Goal: Task Accomplishment & Management: Use online tool/utility

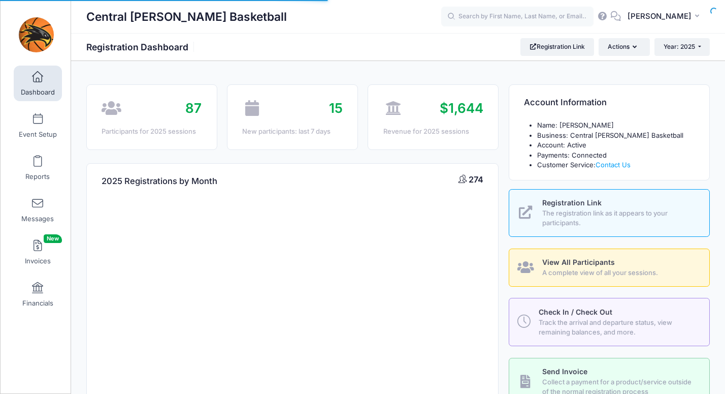
select select
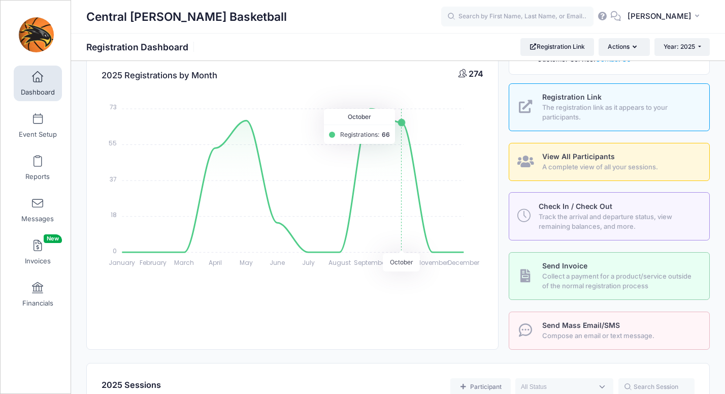
scroll to position [133, 0]
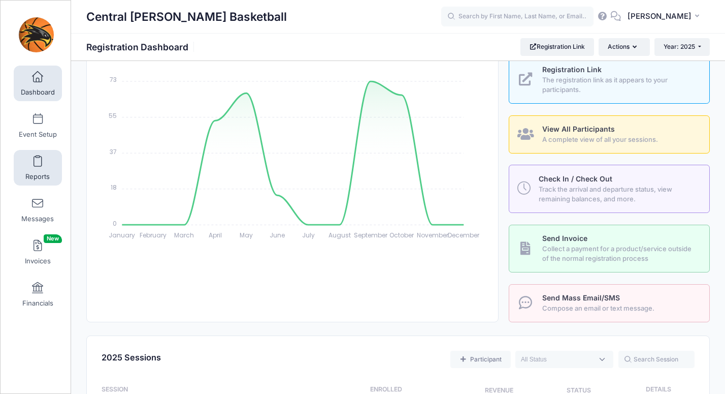
click at [38, 160] on span at bounding box center [38, 161] width 0 height 11
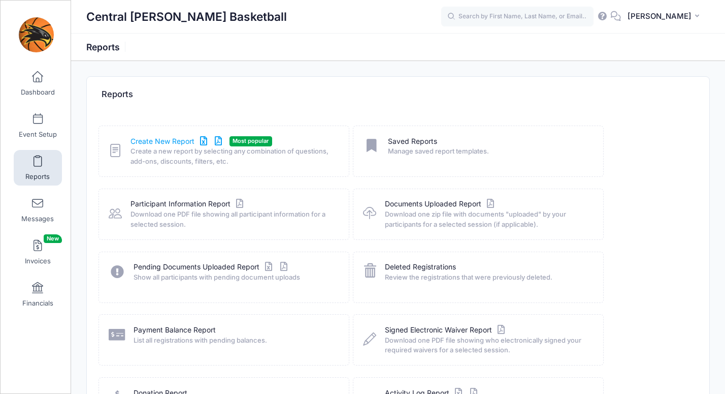
click at [171, 140] on link "Create New Report" at bounding box center [178, 141] width 94 height 11
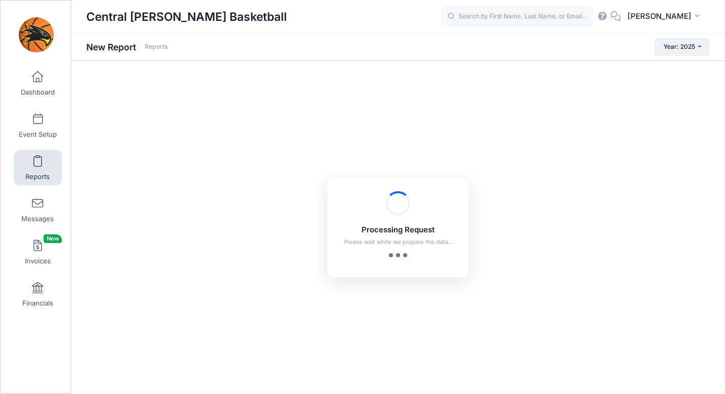
checkbox input "true"
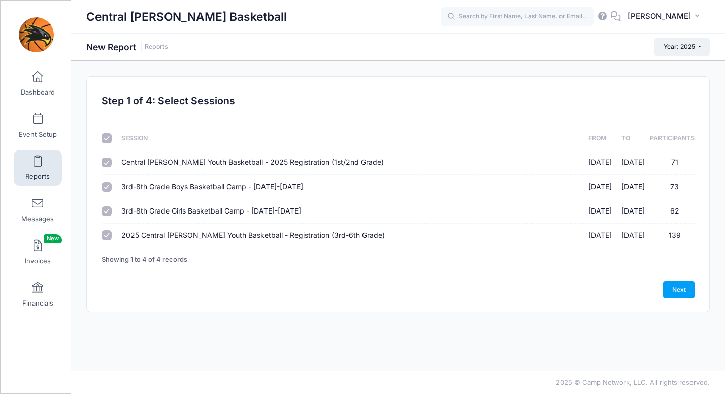
click at [150, 209] on span "3rd-8th Grade Girls Basketball Camp - [DATE]-[DATE]" at bounding box center [211, 210] width 180 height 9
click at [112, 209] on input "3rd-8th Grade Girls Basketball Camp - June 24-27 06/24/2025 - 06/27/2025 62" at bounding box center [107, 211] width 10 height 10
checkbox input "false"
drag, startPoint x: 145, startPoint y: 183, endPoint x: 149, endPoint y: 156, distance: 27.7
click at [145, 183] on span "3rd-8th Grade Boys Basketball Camp - [DATE]-[DATE]" at bounding box center [212, 186] width 182 height 9
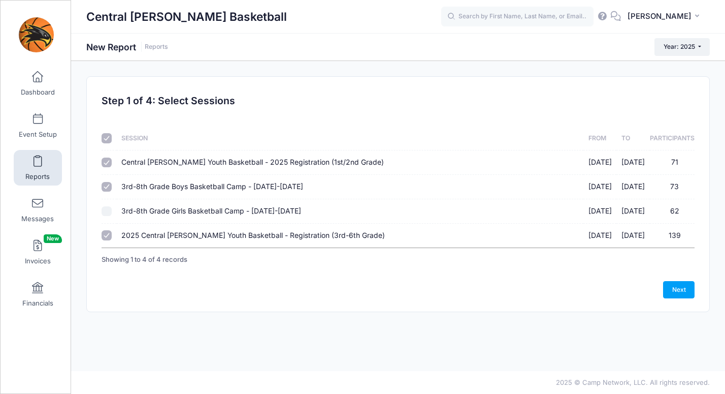
click at [112, 183] on input "3rd-8th Grade Boys Basketball Camp - June 9-12 06/09/2025 - 06/12/2025 73" at bounding box center [107, 187] width 10 height 10
checkbox input "false"
click at [150, 155] on td "Central Lee Youth Basketball - 2025 Registration (1st/2nd Grade) 01/01/2025 - 0…" at bounding box center [350, 162] width 467 height 24
click at [249, 164] on span "Central [PERSON_NAME] Youth Basketball - 2025 Registration (1st/2nd Grade)" at bounding box center [252, 161] width 263 height 9
click at [112, 164] on input "Central Lee Youth Basketball - 2025 Registration (1st/2nd Grade) 01/01/2025 - 0…" at bounding box center [107, 162] width 10 height 10
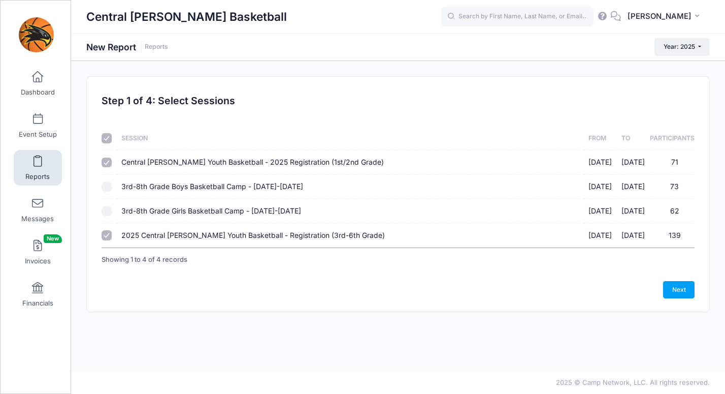
checkbox input "false"
click at [688, 289] on link "Next" at bounding box center [678, 289] width 31 height 17
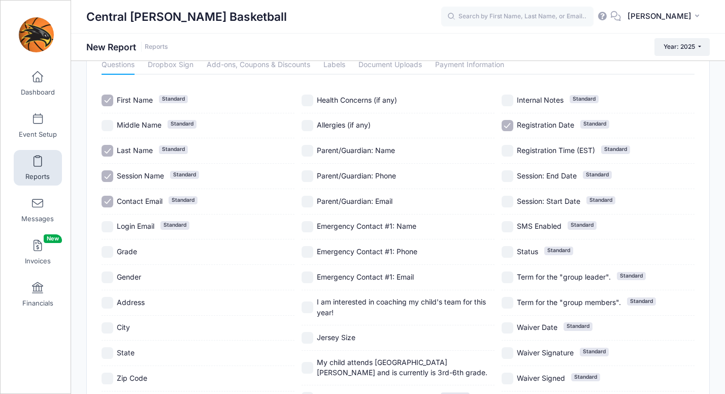
click at [125, 246] on span "Grade" at bounding box center [127, 251] width 20 height 11
checkbox input "true"
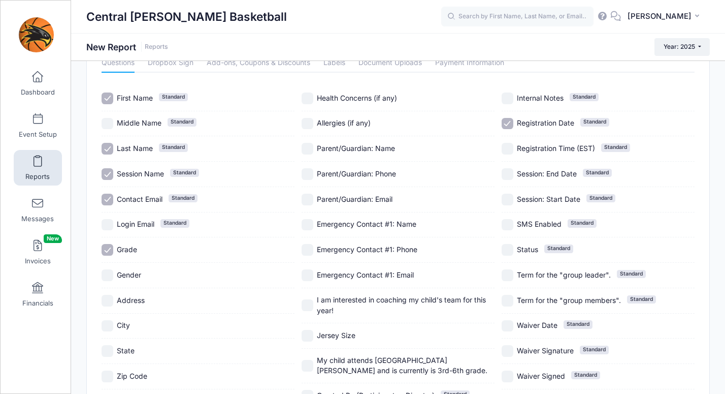
click at [125, 273] on span "Gender" at bounding box center [129, 274] width 24 height 9
checkbox input "true"
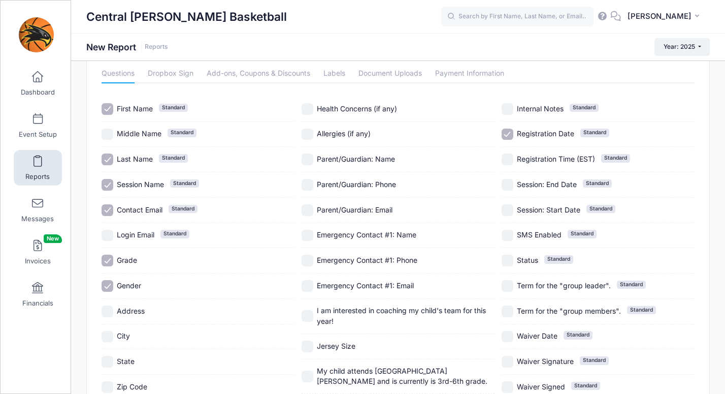
scroll to position [45, 0]
click at [353, 186] on span "Parent/Guardian: Phone" at bounding box center [356, 184] width 79 height 9
checkbox input "true"
click at [524, 133] on span "Registration Date" at bounding box center [545, 134] width 57 height 9
checkbox input "false"
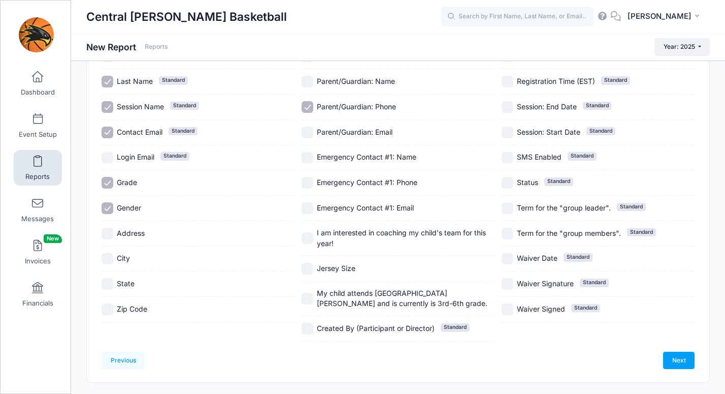
scroll to position [124, 0]
click at [337, 236] on span "I am interested in coaching my child's team for this year!" at bounding box center [406, 237] width 178 height 21
checkbox input "true"
click at [363, 293] on span "My child attends Central Lee Community School District and is currently is 3rd-…" at bounding box center [402, 296] width 171 height 19
checkbox input "true"
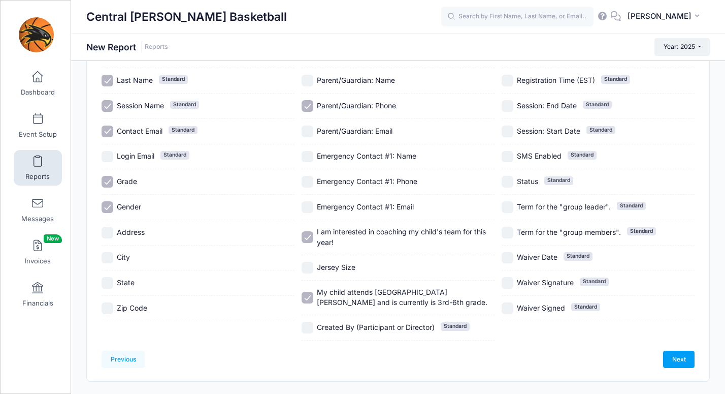
scroll to position [127, 0]
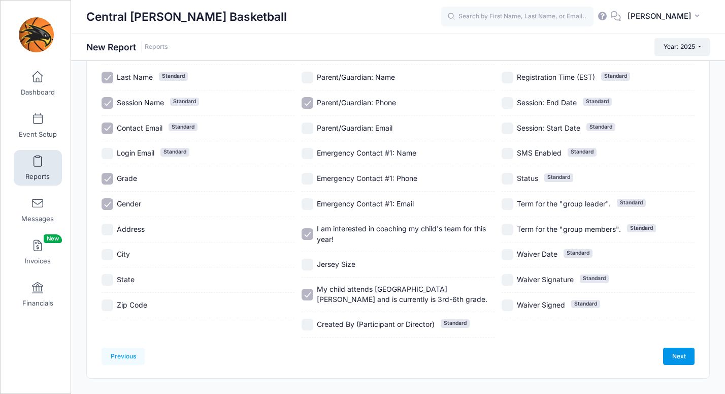
click at [680, 355] on link "Next" at bounding box center [678, 355] width 31 height 17
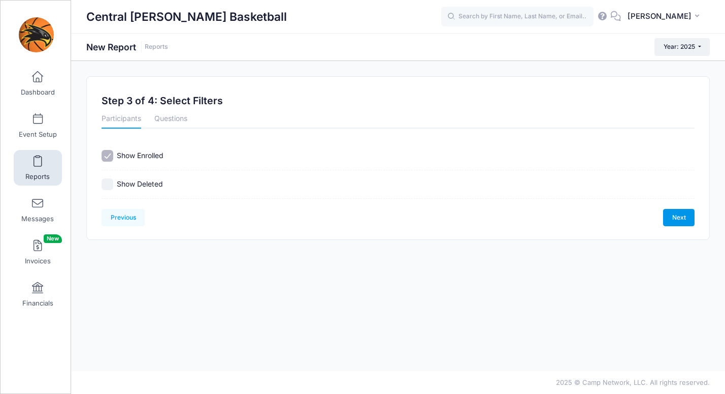
click at [678, 217] on link "Next" at bounding box center [678, 217] width 31 height 17
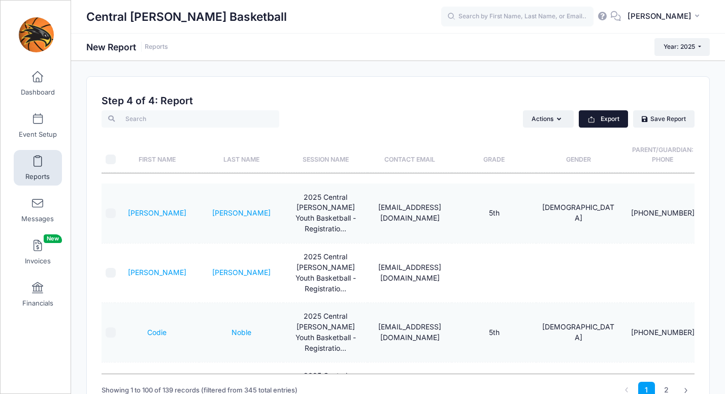
click at [605, 112] on button "Export" at bounding box center [603, 118] width 49 height 17
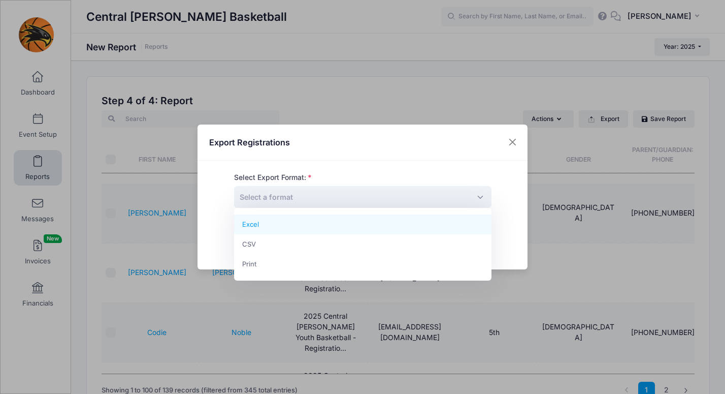
click at [337, 193] on span "Select a format" at bounding box center [363, 197] width 258 height 22
select select "excel"
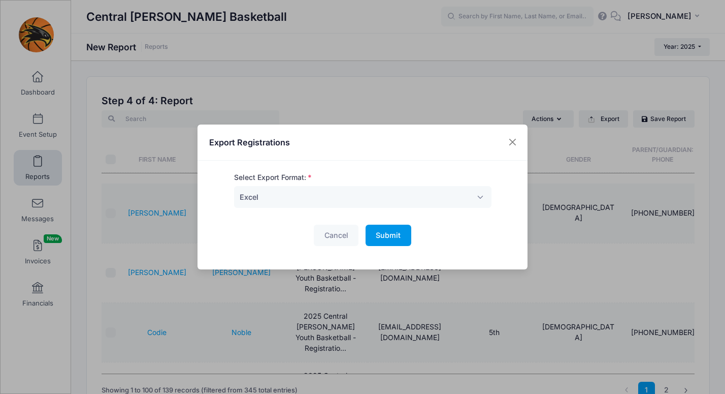
click at [385, 235] on span "Submit" at bounding box center [388, 235] width 25 height 9
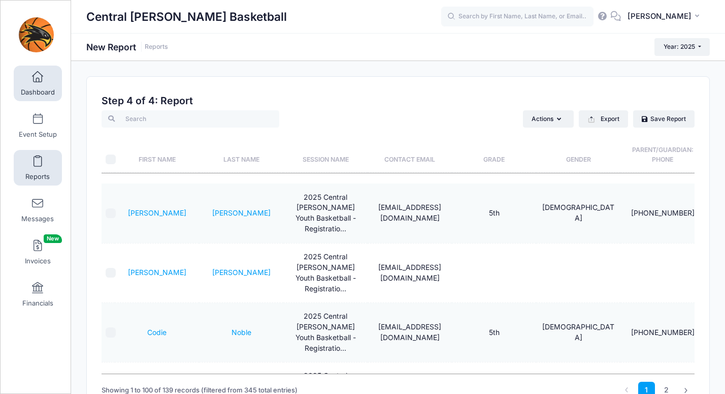
click at [33, 83] on link "Dashboard" at bounding box center [38, 84] width 48 height 36
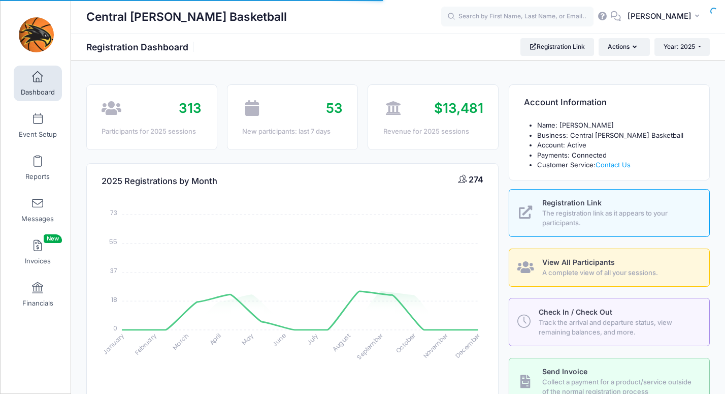
select select
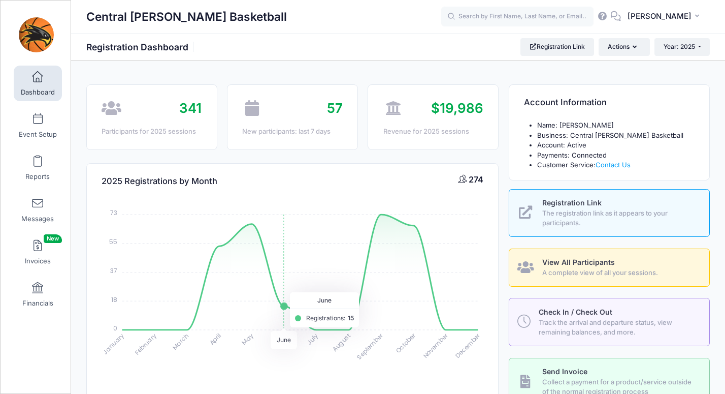
scroll to position [71, 0]
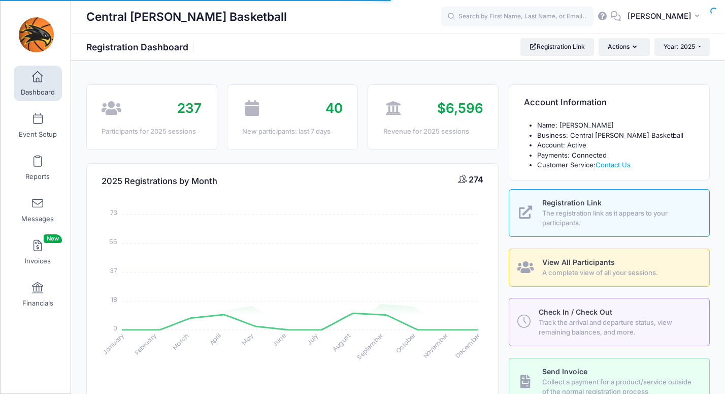
select select
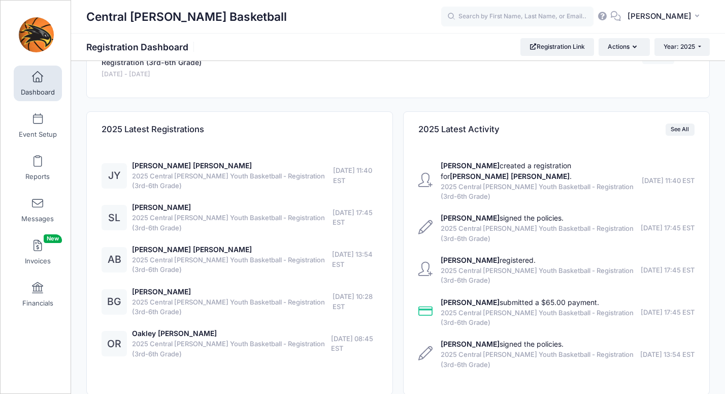
scroll to position [615, 0]
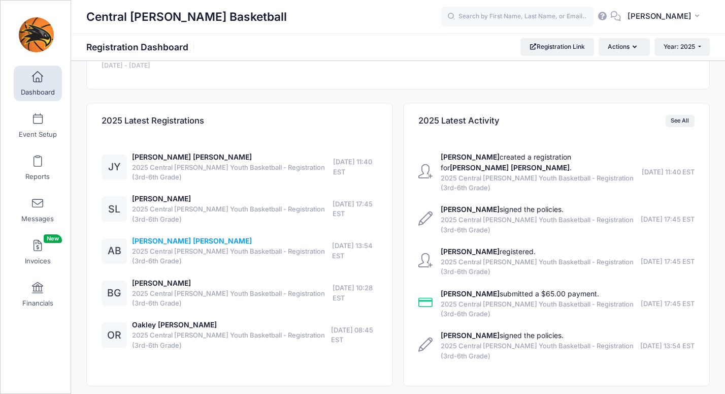
click at [165, 242] on link "[PERSON_NAME] [PERSON_NAME]" at bounding box center [192, 240] width 120 height 9
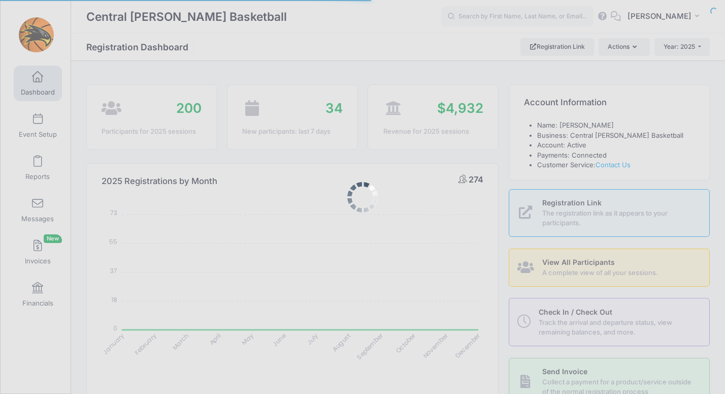
select select
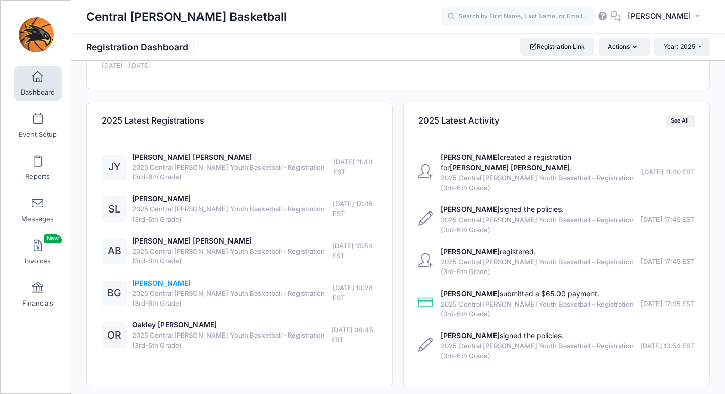
click at [153, 283] on link "Berkley Groves" at bounding box center [161, 282] width 59 height 9
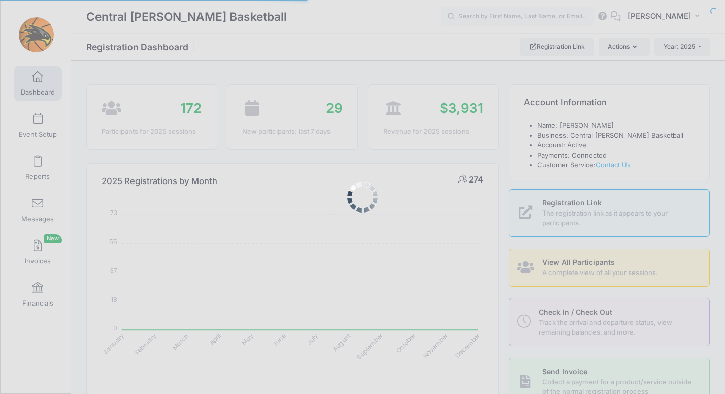
select select
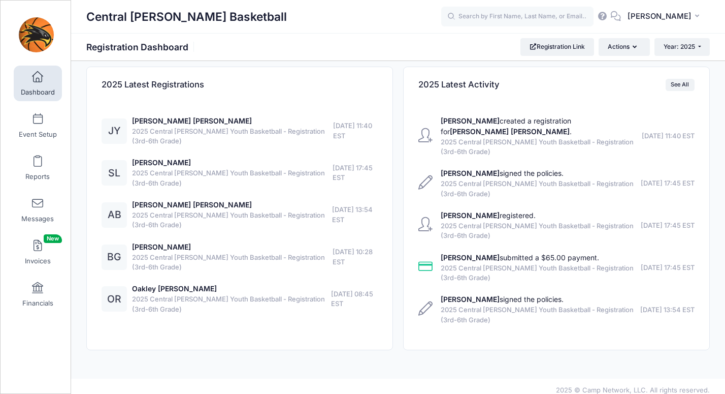
scroll to position [659, 0]
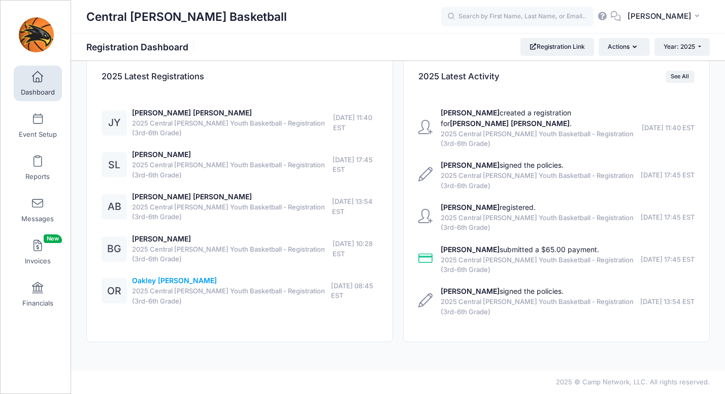
click at [151, 280] on link "Oakley [PERSON_NAME]" at bounding box center [174, 280] width 85 height 9
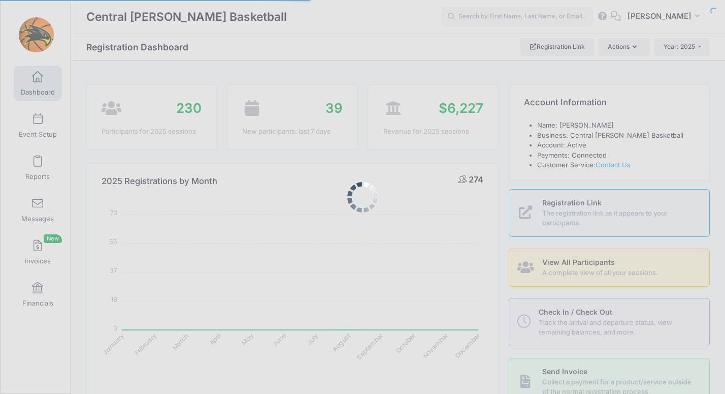
select select
